Goal: Task Accomplishment & Management: Complete application form

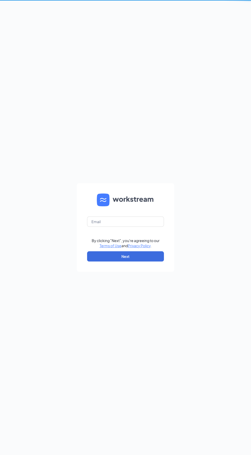
click at [6, 200] on div "By clicking "Next", you're agreeing to our Terms of Use and Privacy Policy . Ne…" at bounding box center [125, 227] width 251 height 455
click at [152, 227] on input "text" at bounding box center [125, 222] width 77 height 10
type input "[EMAIL_ADDRESS][DOMAIN_NAME]"
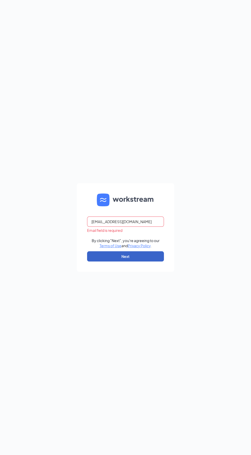
click at [159, 262] on button "Next" at bounding box center [125, 256] width 77 height 10
